Goal: Task Accomplishment & Management: Use online tool/utility

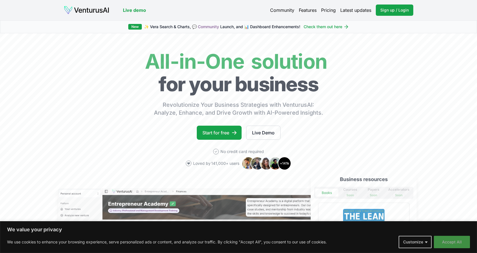
click at [458, 241] on button "Accept All" at bounding box center [452, 242] width 36 height 12
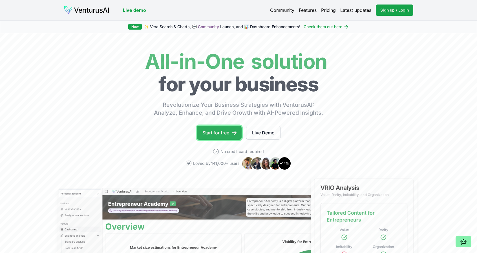
click at [221, 132] on link "Start for free" at bounding box center [219, 133] width 45 height 14
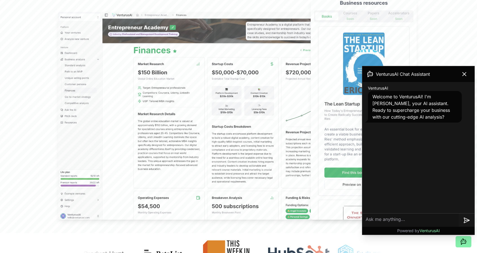
scroll to position [198, 0]
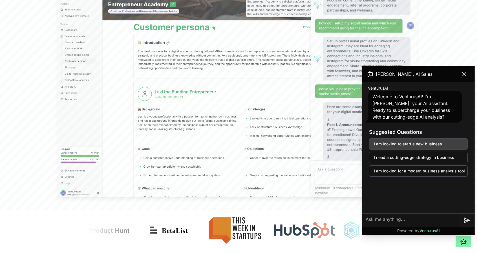
click at [405, 143] on button "I am looking to start a new business" at bounding box center [418, 144] width 99 height 11
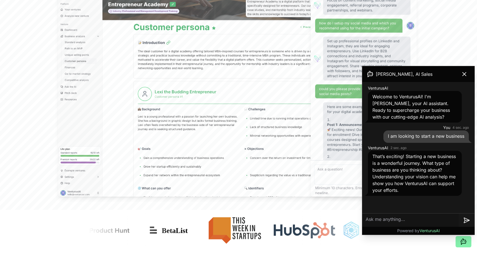
click at [381, 220] on textarea at bounding box center [411, 221] width 97 height 14
paste textarea "Estoy desarrollando un proyecto llamado Atelier de Historias, una boutique de c…"
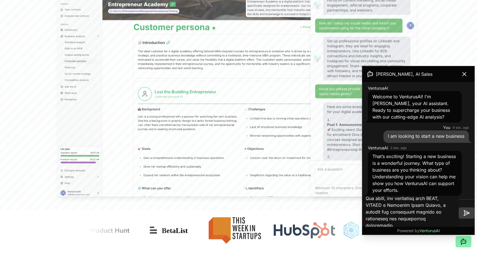
type textarea "Estoy desarrollando un proyecto llamado Atelier de Historias, una boutique de c…"
click at [466, 213] on icon at bounding box center [467, 213] width 5 height 0
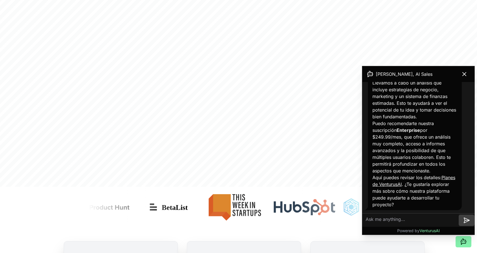
scroll to position [226, 0]
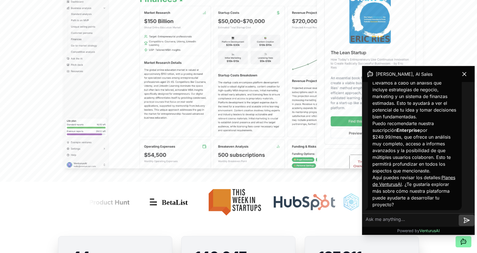
click at [401, 222] on textarea at bounding box center [411, 221] width 97 height 14
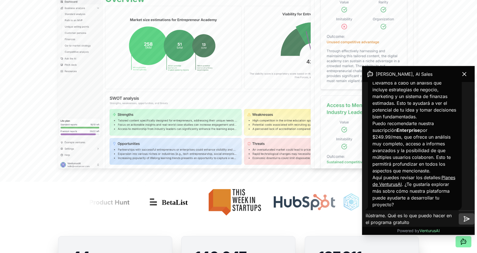
type textarea "ilústrame. Qué es lo que puedo hacer en el programa gratuito?"
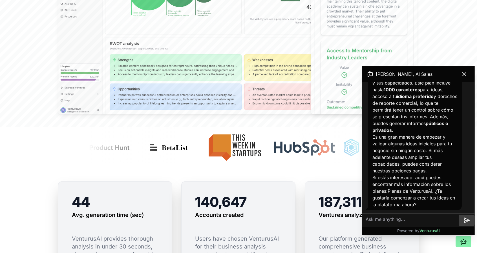
scroll to position [282, 0]
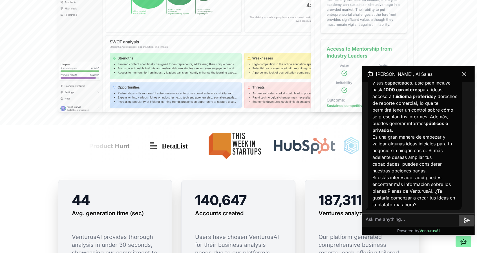
click at [405, 218] on textarea at bounding box center [411, 221] width 97 height 14
type textarea "si"
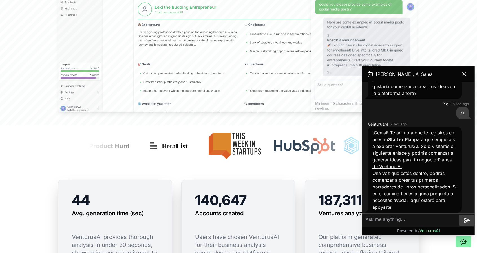
scroll to position [820, 0]
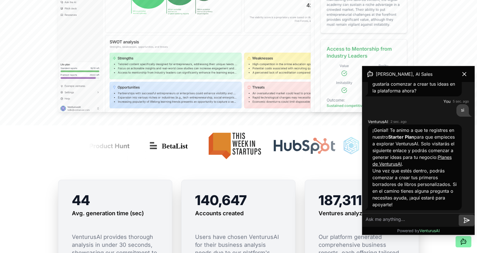
click at [38, 152] on div at bounding box center [238, 144] width 477 height 36
click at [465, 73] on icon at bounding box center [464, 74] width 3 height 3
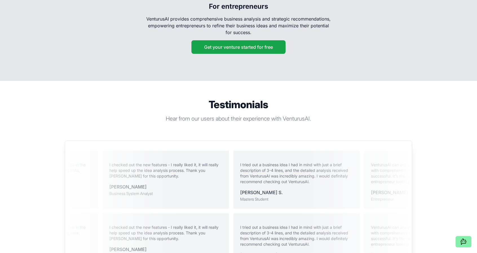
scroll to position [1072, 0]
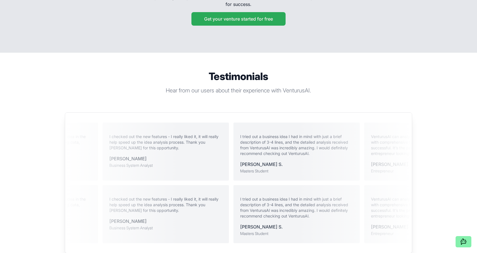
click at [223, 12] on button "Get your venture started for free" at bounding box center [239, 19] width 94 height 14
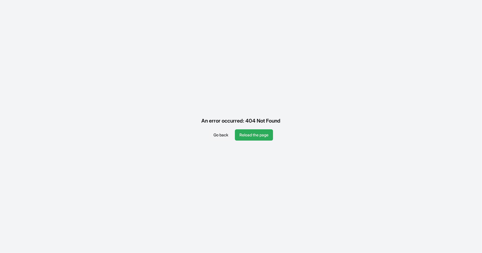
click at [255, 135] on button "Reload the page" at bounding box center [254, 135] width 38 height 11
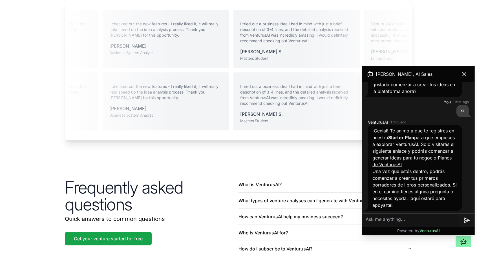
scroll to position [820, 0]
click at [412, 220] on textarea at bounding box center [411, 221] width 97 height 14
type textarea "e"
type textarea "no encuentro en dónde iniciar con el starter plan. ya estoy registrada"
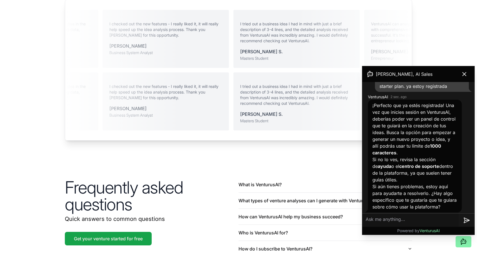
scroll to position [973, 0]
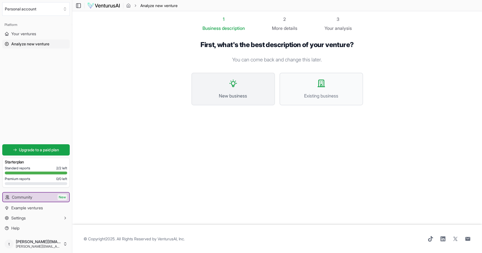
click at [230, 91] on button "New business" at bounding box center [233, 89] width 84 height 33
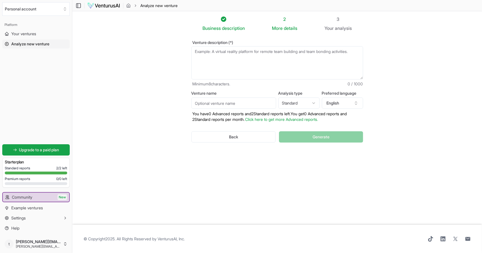
paste textarea "Atelier de Historias – boutique de cuentos personalizados premium que combina i…"
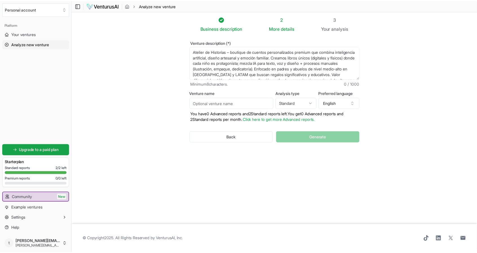
scroll to position [31, 0]
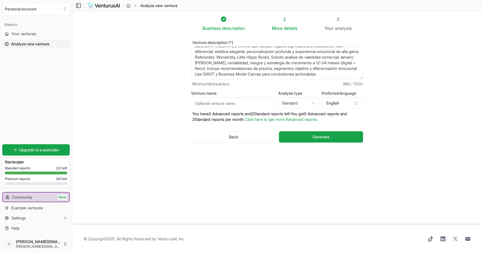
type textarea "Atelier de Historias – boutique de cuentos personalizados premium que combina i…"
click at [314, 104] on html "We value your privacy We use cookies to enhance your browsing experience, serve…" at bounding box center [241, 126] width 482 height 253
click at [357, 103] on icon "button" at bounding box center [356, 103] width 5 height 5
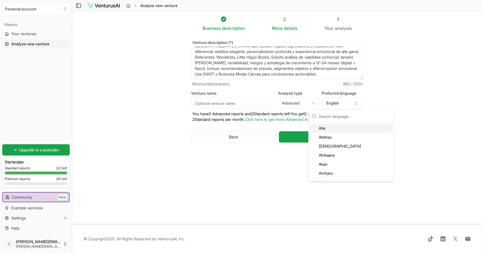
click at [410, 96] on section "Business description 2 More details 3 Your analysis Venture description (*) Ate…" at bounding box center [276, 118] width 409 height 214
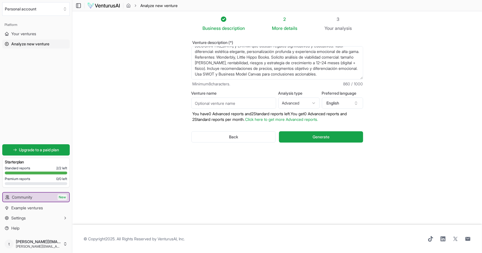
click at [313, 104] on html "We value your privacy We use cookies to enhance your browsing experience, serve…" at bounding box center [241, 126] width 482 height 253
select select "standard"
click at [211, 104] on input "Venture name" at bounding box center [233, 103] width 85 height 11
type input "Atelier de Historias"
click at [306, 135] on button "Generate" at bounding box center [321, 137] width 84 height 11
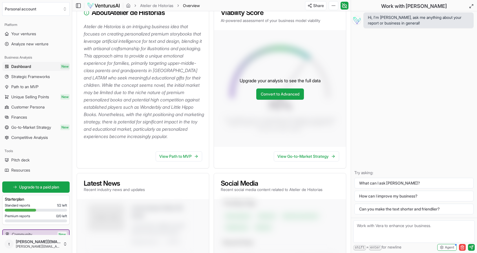
scroll to position [85, 0]
click at [183, 161] on link "View Path to MVP" at bounding box center [179, 156] width 47 height 10
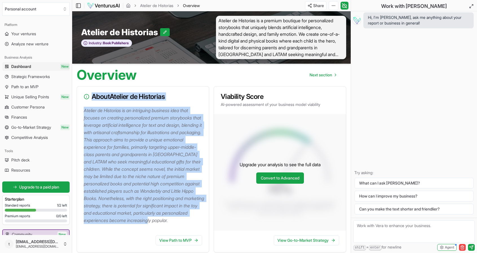
drag, startPoint x: 93, startPoint y: 96, endPoint x: 173, endPoint y: 230, distance: 155.7
click at [173, 230] on div "About Atelier de Historias Atelier de Historias is an intriguing business idea …" at bounding box center [143, 169] width 133 height 166
copy div "About Atelier de Historias Atelier de Historias is an intriguing business idea …"
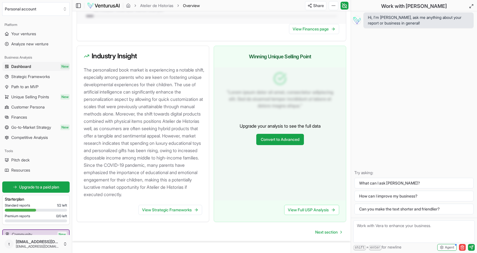
scroll to position [564, 0]
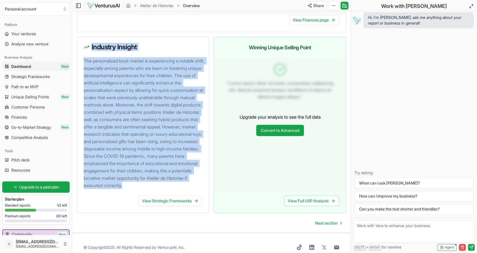
drag, startPoint x: 92, startPoint y: 54, endPoint x: 148, endPoint y: 200, distance: 156.1
click at [150, 203] on div "Industry Insight The personalized book market is experiencing a notable shift, …" at bounding box center [143, 125] width 133 height 177
copy div "Industry Insight The personalized book market is experiencing a notable shift, …"
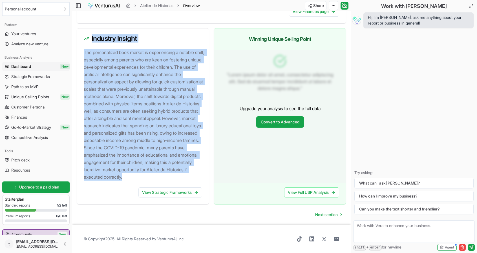
scroll to position [586, 0]
